Goal: Complete application form: Complete application form

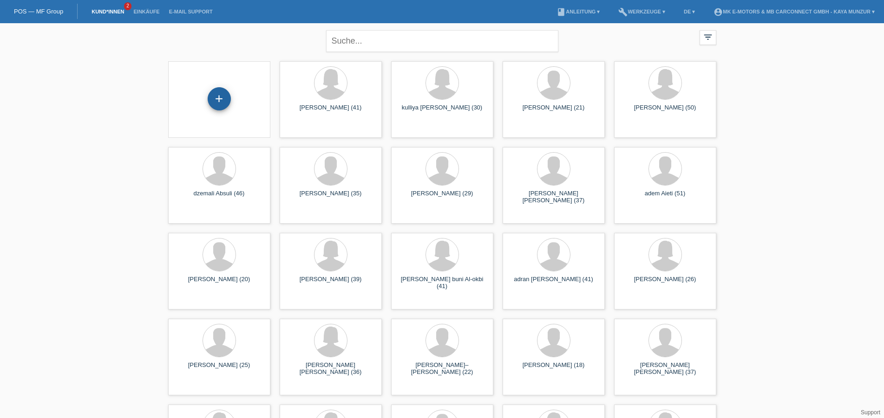
click at [216, 98] on div "+" at bounding box center [219, 98] width 23 height 23
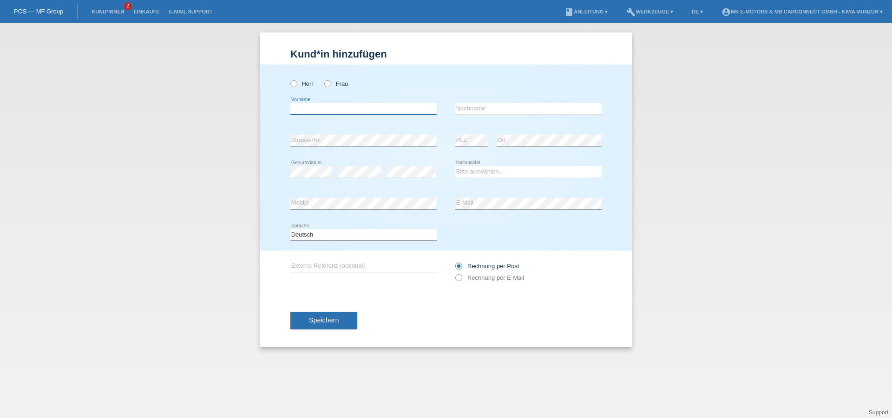
click at [352, 111] on input "text" at bounding box center [363, 109] width 146 height 12
paste input "Stefano Fernandes Giessliweg 62 4057 Basel"
drag, startPoint x: 344, startPoint y: 108, endPoint x: 369, endPoint y: 110, distance: 25.6
click at [380, 109] on input "Stefano Fernandes Giessliweg 62 4057 Basel" at bounding box center [363, 109] width 146 height 12
drag, startPoint x: 343, startPoint y: 108, endPoint x: 313, endPoint y: 110, distance: 29.3
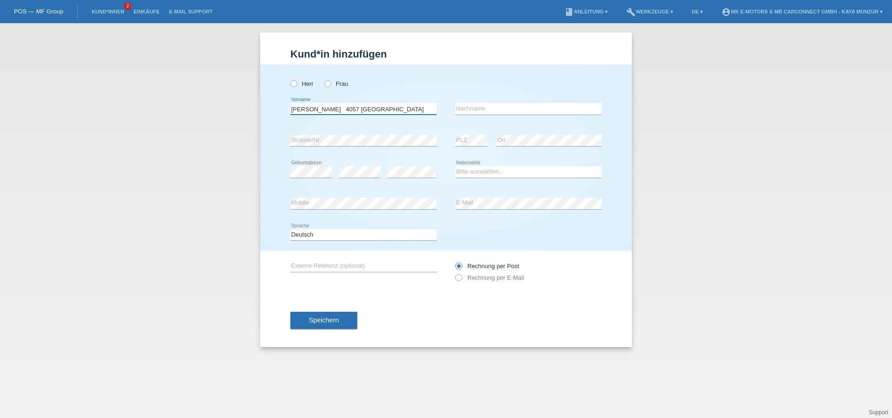
click at [313, 110] on input "Stefano Fernandes 4057 Basel" at bounding box center [363, 109] width 146 height 12
drag, startPoint x: 312, startPoint y: 110, endPoint x: 285, endPoint y: 110, distance: 26.9
click at [290, 110] on input "Stefano Fernandes 4057 Basel" at bounding box center [363, 109] width 146 height 12
type input "Fernandes 4057 Basel"
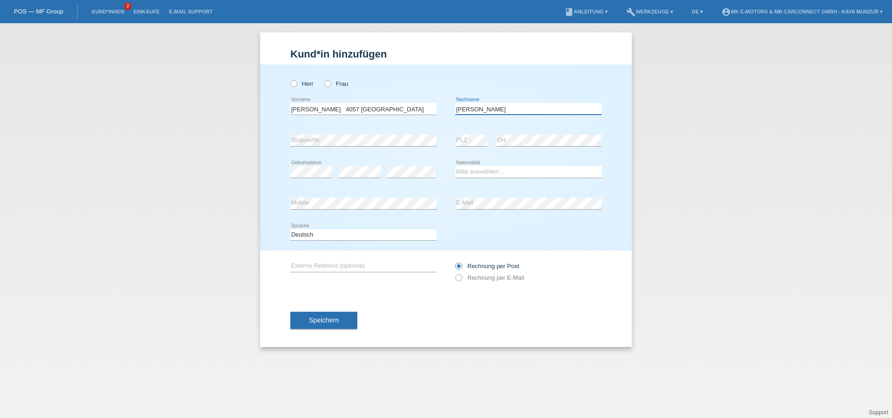
type input "[PERSON_NAME]"
drag, startPoint x: 361, startPoint y: 110, endPoint x: 327, endPoint y: 110, distance: 33.9
click at [327, 110] on input "Fernandes 4057 Basel" at bounding box center [363, 109] width 146 height 12
type input "[PERSON_NAME]"
drag, startPoint x: 501, startPoint y: 174, endPoint x: 450, endPoint y: 211, distance: 63.1
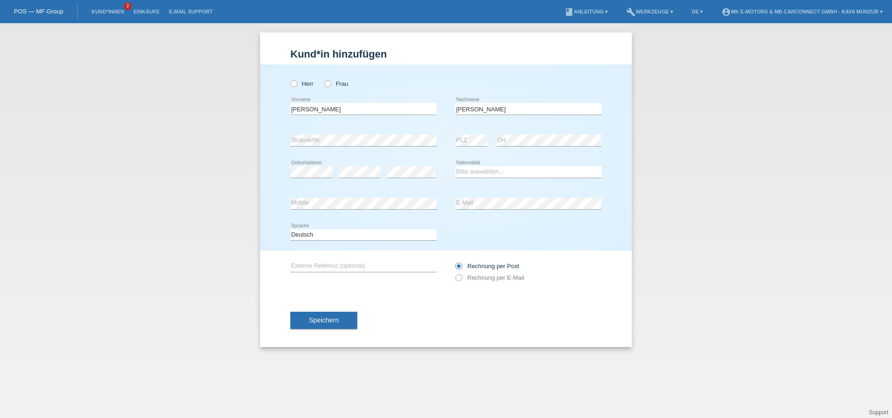
click at [434, 217] on div "error Mobile" at bounding box center [363, 204] width 146 height 32
select select "CH"
click option "Schweiz" at bounding box center [0, 0] width 0 height 0
click at [310, 166] on div "error Geburtsdatum" at bounding box center [311, 172] width 42 height 32
click at [454, 273] on icon at bounding box center [454, 273] width 0 height 0
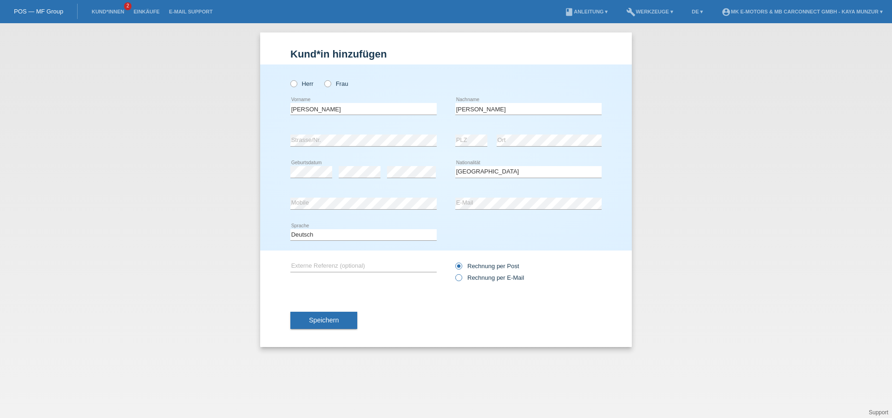
click at [461, 280] on input "Rechnung per E-Mail" at bounding box center [458, 280] width 6 height 12
radio input "true"
click at [437, 311] on div "Speichern" at bounding box center [445, 321] width 311 height 54
click at [347, 319] on button "Speichern" at bounding box center [323, 321] width 67 height 18
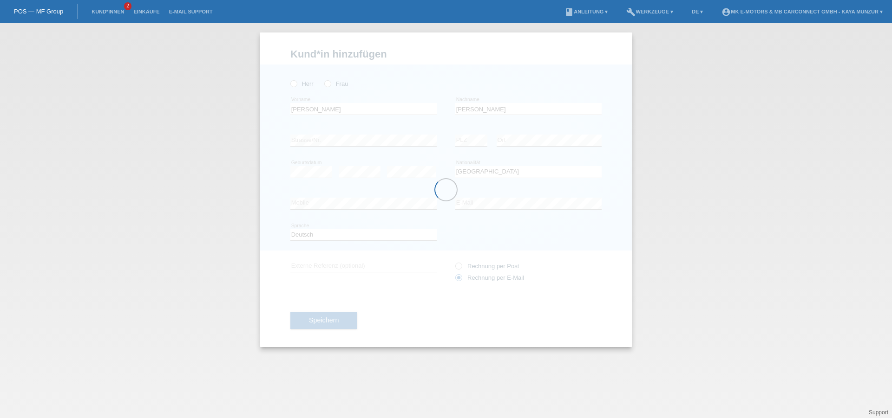
click at [295, 85] on div at bounding box center [445, 190] width 371 height 315
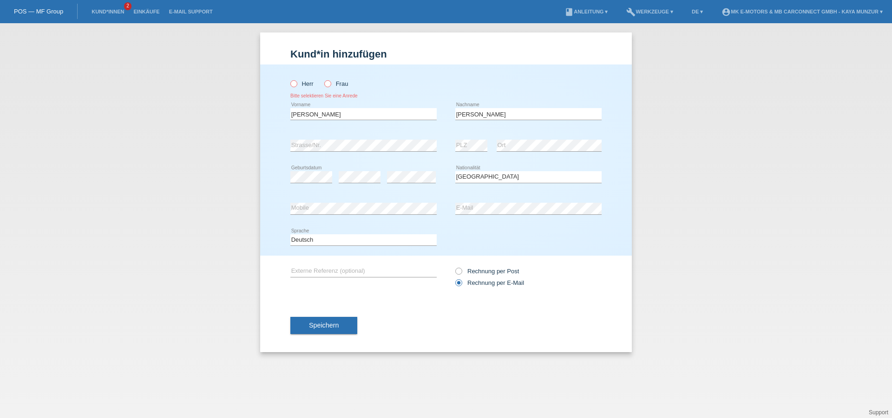
click at [289, 79] on icon at bounding box center [289, 79] width 0 height 0
click at [295, 85] on input "Herr" at bounding box center [293, 83] width 6 height 6
radio input "true"
click at [333, 326] on span "Speichern" at bounding box center [324, 325] width 30 height 7
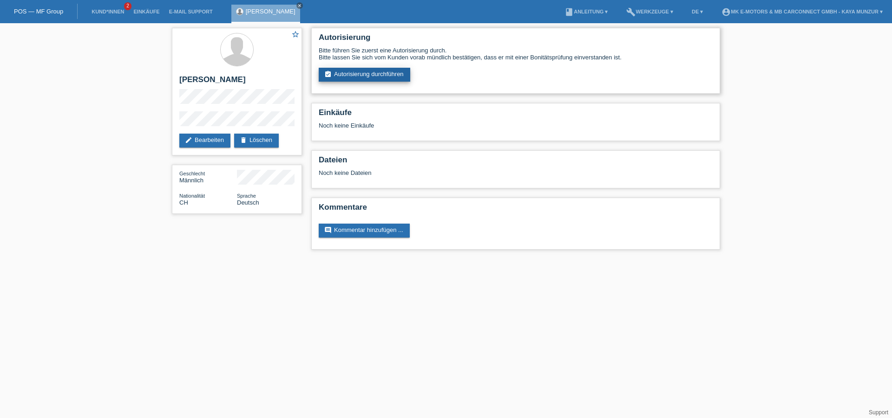
click at [356, 78] on link "assignment_turned_in Autorisierung durchführen" at bounding box center [364, 75] width 91 height 14
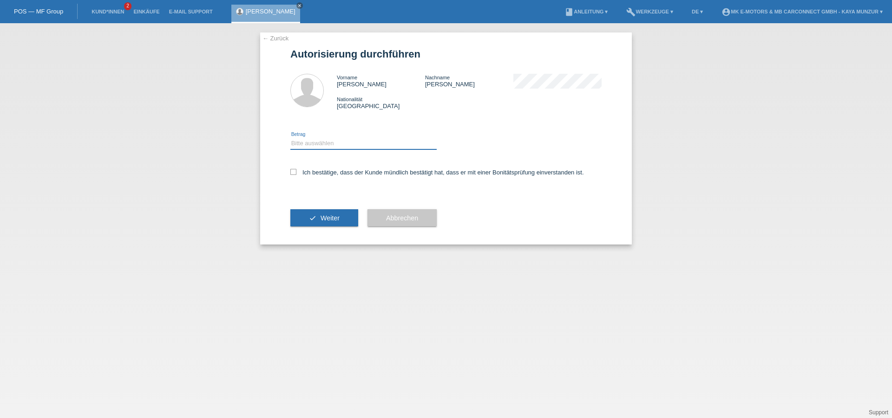
select select "3"
click option "CHF 2'000.00 - CHF 15'000.00" at bounding box center [0, 0] width 0 height 0
click at [294, 172] on icon at bounding box center [293, 172] width 6 height 6
click at [294, 172] on input "Ich bestätige, dass der Kunde mündlich bestätigt hat, dass er mit einer Bonität…" at bounding box center [293, 172] width 6 height 6
checkbox input "true"
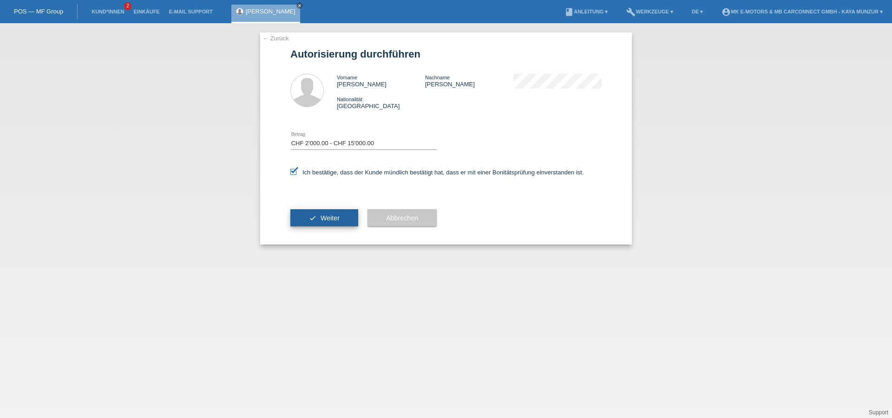
click at [333, 222] on span "Weiter" at bounding box center [329, 218] width 19 height 7
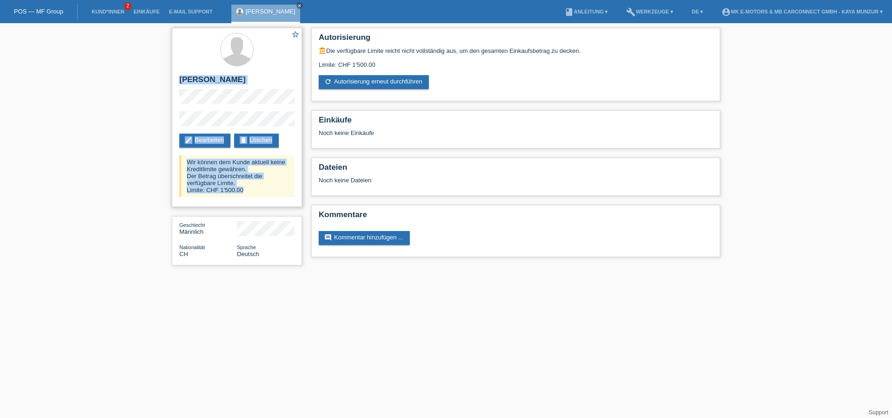
drag, startPoint x: 180, startPoint y: 78, endPoint x: 259, endPoint y: 215, distance: 158.5
click at [259, 207] on div "star_border [PERSON_NAME] edit Bearbeiten delete Löschen Wir können dem Kunde a…" at bounding box center [237, 117] width 130 height 179
drag, startPoint x: 249, startPoint y: 246, endPoint x: 181, endPoint y: 74, distance: 185.5
click at [181, 216] on div "Geschlecht Männlich Nationalität CH Sprache Deutsch" at bounding box center [237, 240] width 130 height 49
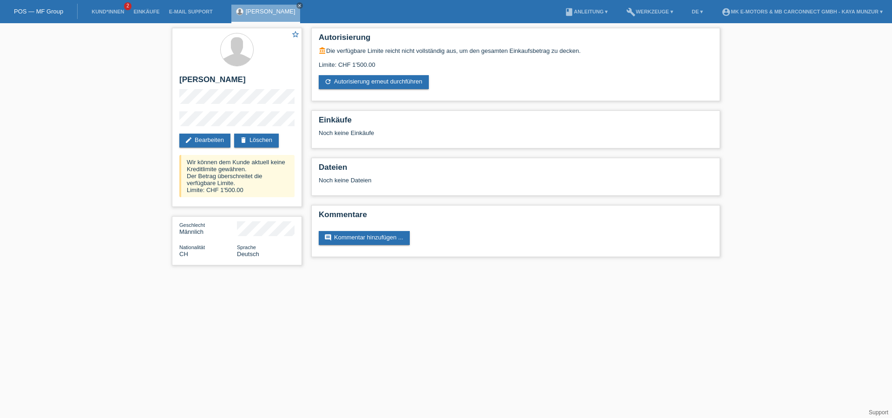
click at [150, 84] on div "star_border Fernandes Stefano edit Bearbeiten delete Löschen Wir können dem Kun…" at bounding box center [446, 149] width 892 height 252
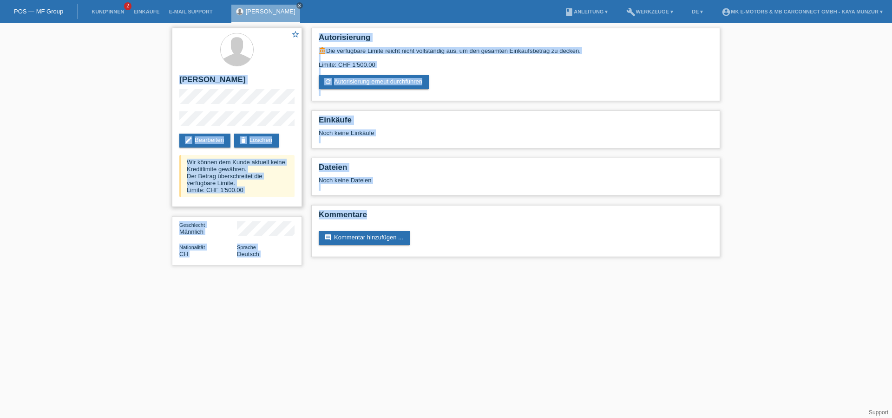
drag, startPoint x: 182, startPoint y: 35, endPoint x: 414, endPoint y: 222, distance: 297.8
click at [302, 207] on div "star_border Fernandes Stefano edit Bearbeiten delete Löschen Wir können dem Kun…" at bounding box center [237, 117] width 130 height 179
copy div "Fernandes Stefano edit Bearbeiten delete Löschen Wir können dem Kunde aktuell k…"
click at [450, 154] on div "Autorisierung account_balance Die verfügbare Limite reicht nicht vollständig au…" at bounding box center [515, 144] width 418 height 243
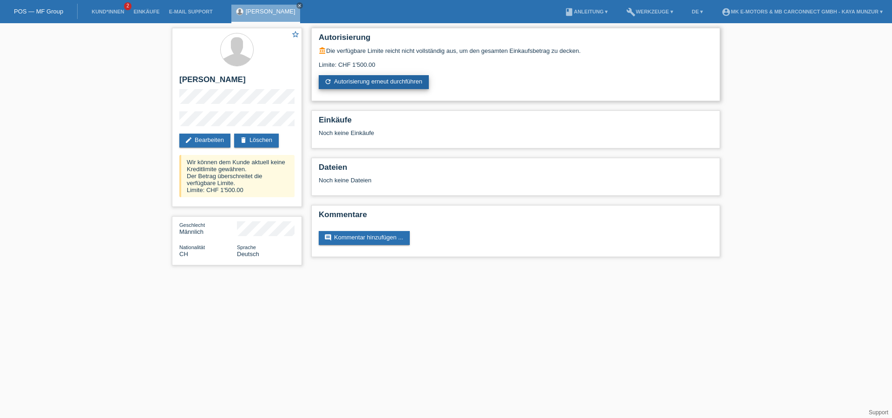
click at [341, 84] on link "refresh Autorisierung erneut durchführen" at bounding box center [374, 82] width 110 height 14
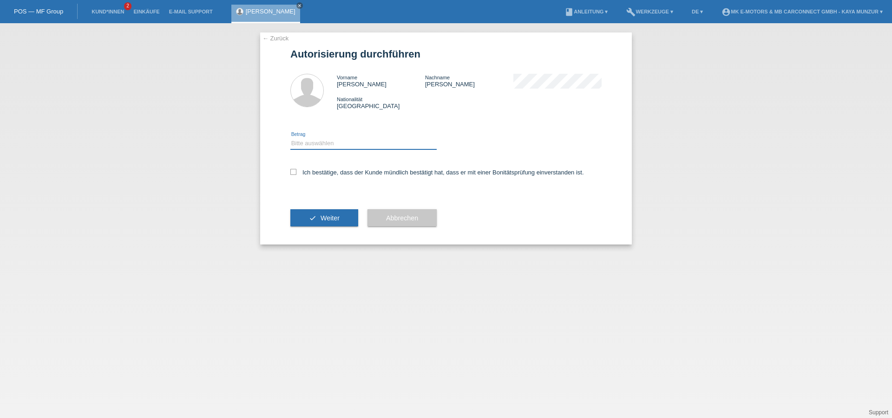
click at [290, 138] on select "Bitte auswählen CHF 1.00 - CHF 499.00 CHF 500.00 - CHF 1'999.00 CHF 2'000.00 - …" at bounding box center [363, 143] width 146 height 11
select select "2"
click option "CHF 500.00 - CHF 1'999.00" at bounding box center [0, 0] width 0 height 0
click at [293, 175] on icon at bounding box center [293, 172] width 6 height 6
click at [293, 175] on input "Ich bestätige, dass der Kunde mündlich bestätigt hat, dass er mit einer Bonität…" at bounding box center [293, 172] width 6 height 6
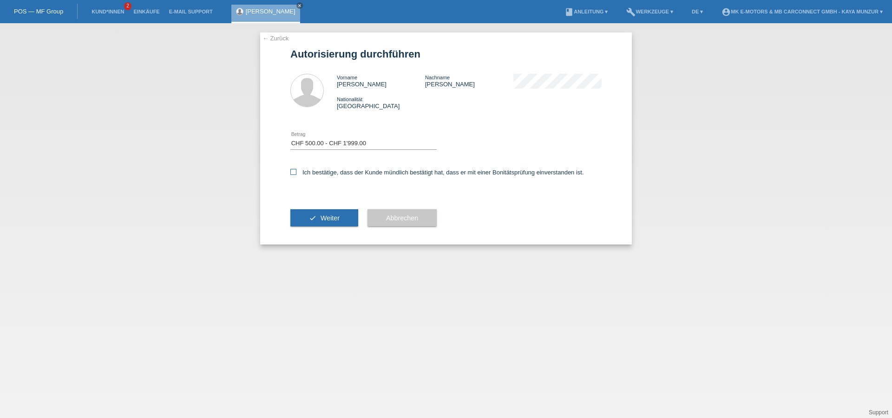
checkbox input "true"
click at [319, 220] on button "check Weiter" at bounding box center [324, 218] width 68 height 18
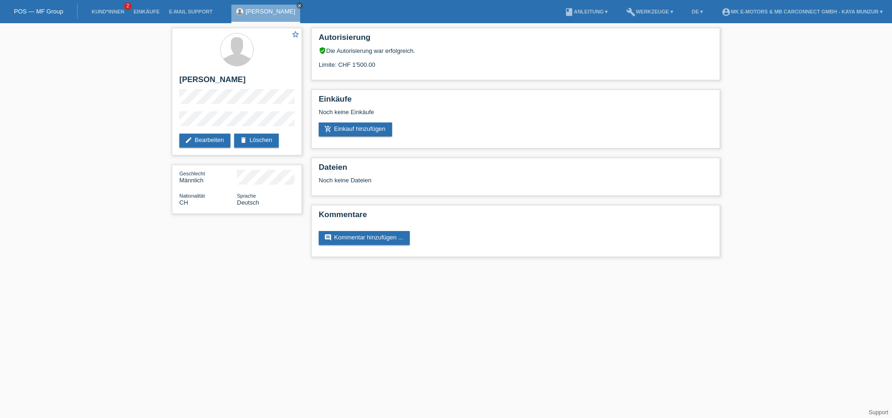
click at [254, 267] on html "POS — MF Group Kund*innen 2 Einkäufe E-Mail Support [PERSON_NAME] close" at bounding box center [446, 133] width 892 height 267
